Goal: Navigation & Orientation: Find specific page/section

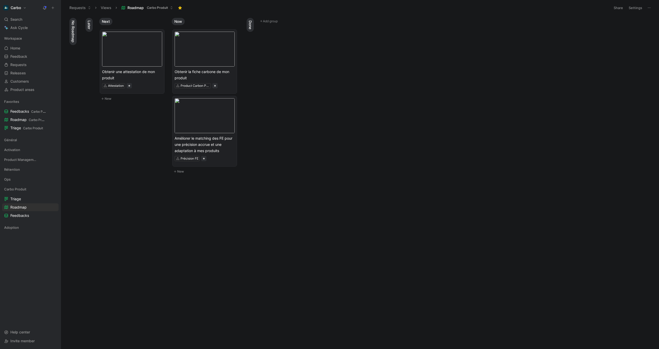
click at [45, 9] on use at bounding box center [45, 8] width 4 height 4
click at [24, 214] on span "Feedbacks" at bounding box center [19, 215] width 19 height 5
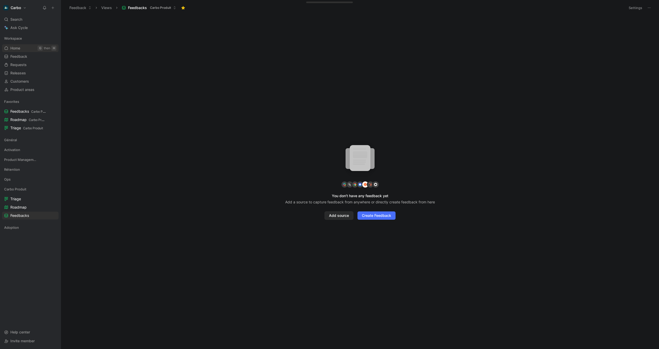
click at [20, 51] on link "Home G then H" at bounding box center [30, 48] width 56 height 8
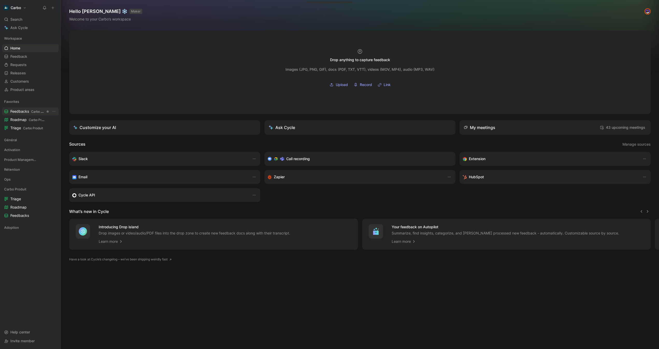
click at [23, 113] on span "Feedbacks Carbo Produit" at bounding box center [27, 111] width 35 height 5
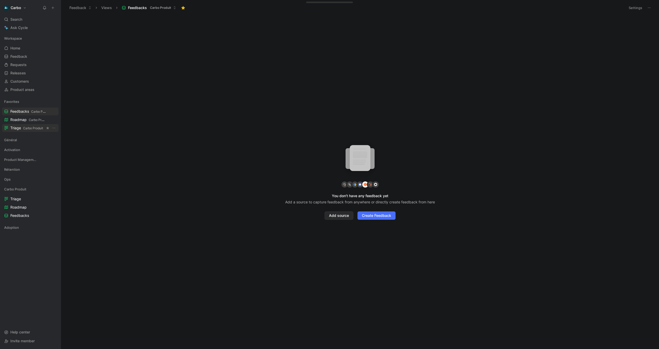
click at [23, 126] on span "Triage Carbo Produit" at bounding box center [26, 127] width 33 height 5
